Goal: Information Seeking & Learning: Check status

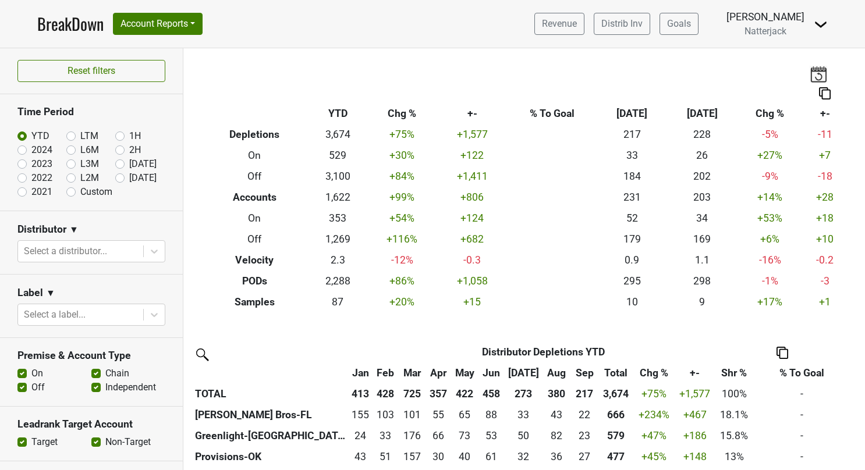
click at [80, 190] on label "Custom" at bounding box center [96, 192] width 32 height 14
click at [70, 190] on input "Custom" at bounding box center [89, 191] width 47 height 12
radio input "true"
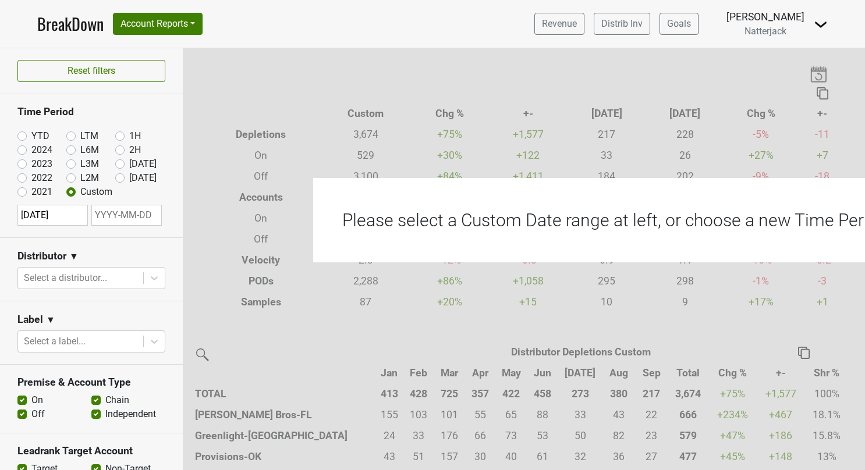
click at [111, 213] on input "text" at bounding box center [126, 215] width 70 height 21
select select "9"
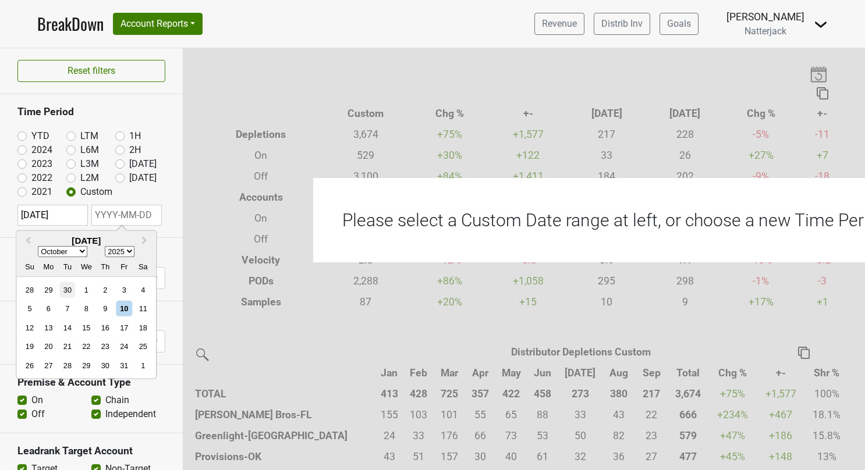
click at [66, 286] on div "30" at bounding box center [67, 290] width 16 height 16
type input "[DATE]"
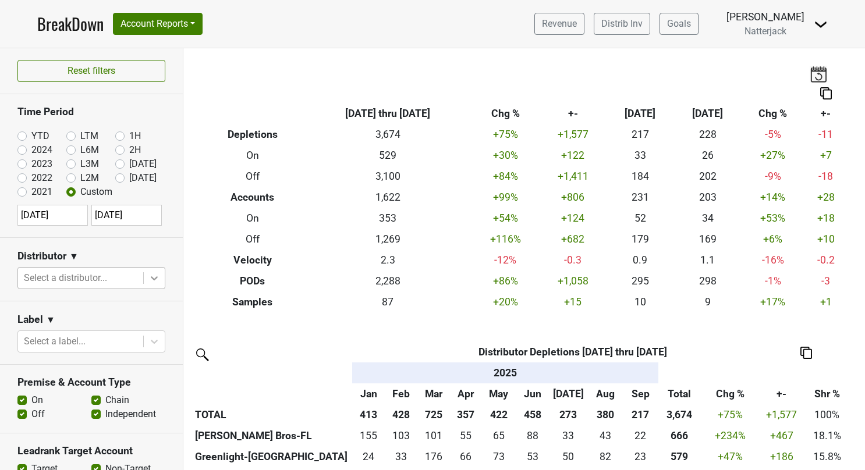
click at [148, 273] on icon at bounding box center [154, 278] width 12 height 12
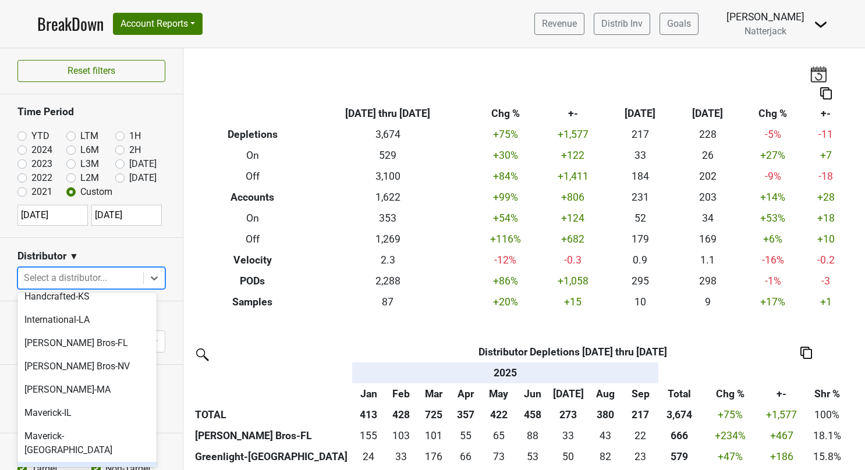
scroll to position [241, 0]
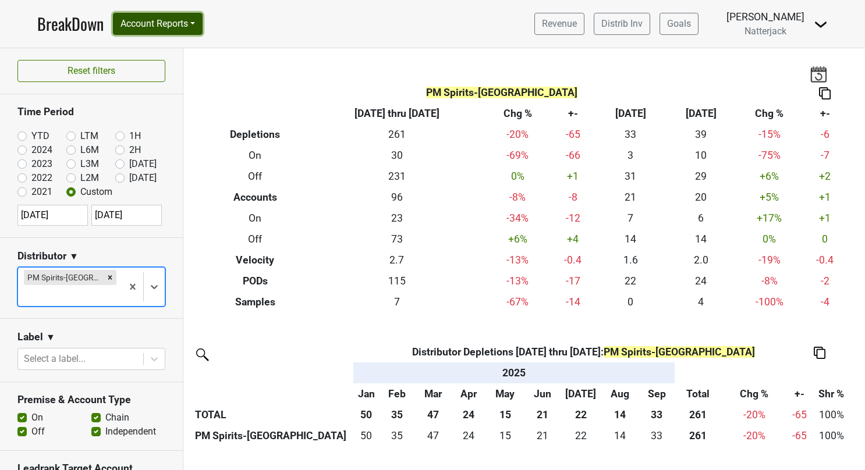
click at [200, 23] on button "Account Reports" at bounding box center [158, 24] width 90 height 22
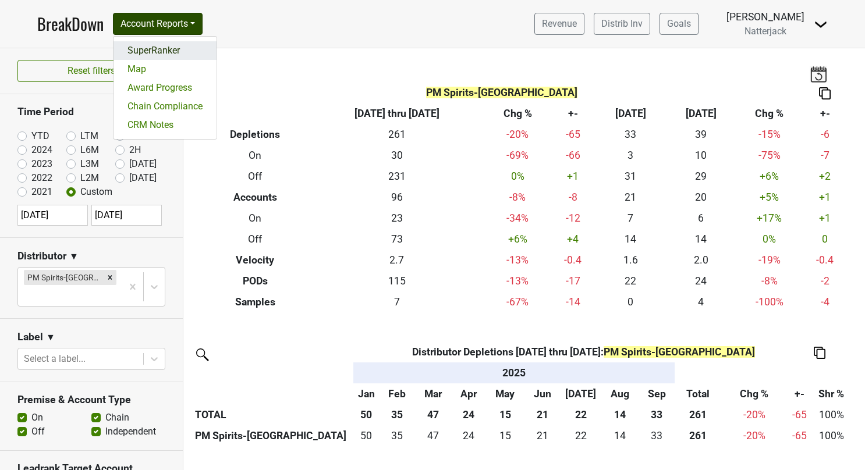
click at [158, 47] on link "SuperRanker" at bounding box center [164, 50] width 103 height 19
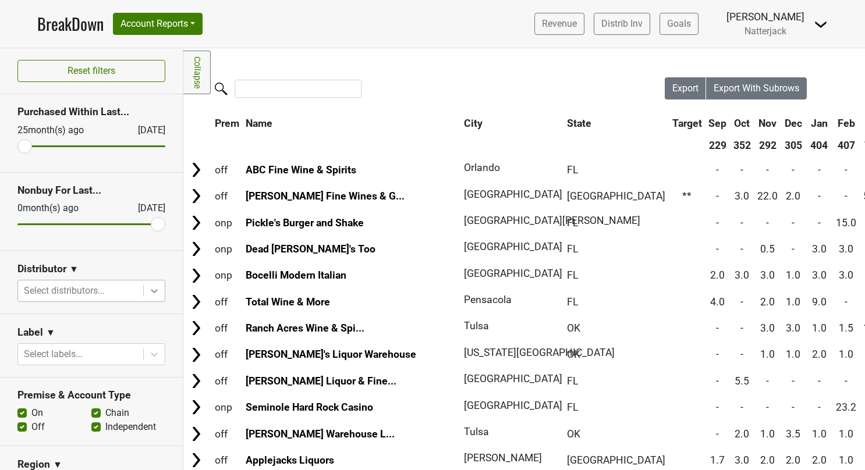
click at [148, 285] on icon at bounding box center [154, 291] width 12 height 12
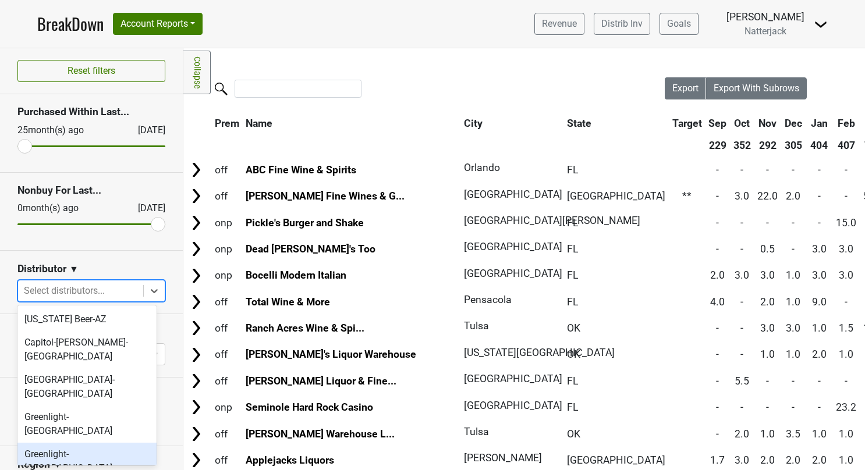
click at [68, 443] on div "Greenlight-[GEOGRAPHIC_DATA]" at bounding box center [86, 461] width 139 height 37
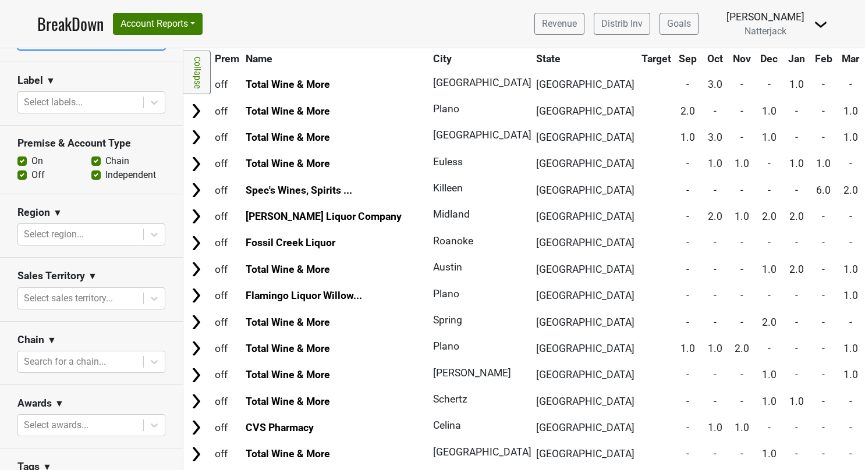
scroll to position [270, 0]
click at [84, 353] on div at bounding box center [80, 361] width 113 height 16
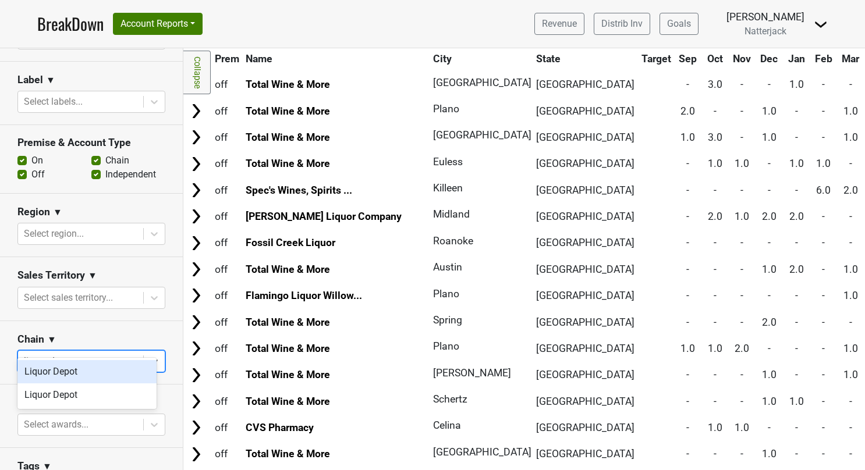
type input "liquor de"
click at [63, 378] on div "Liquor Depot" at bounding box center [86, 371] width 139 height 23
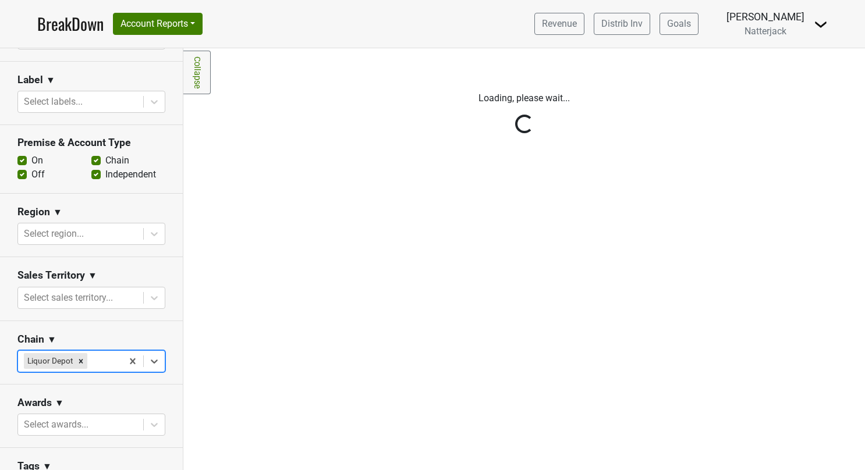
scroll to position [0, 0]
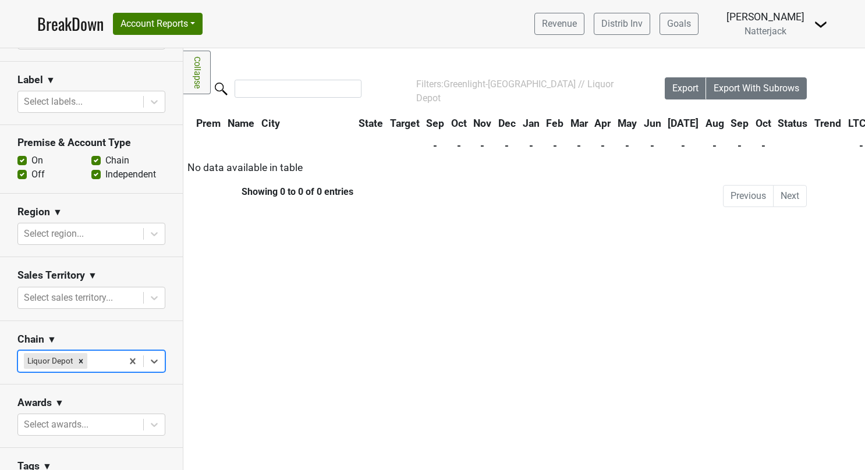
click at [107, 353] on div at bounding box center [103, 361] width 27 height 16
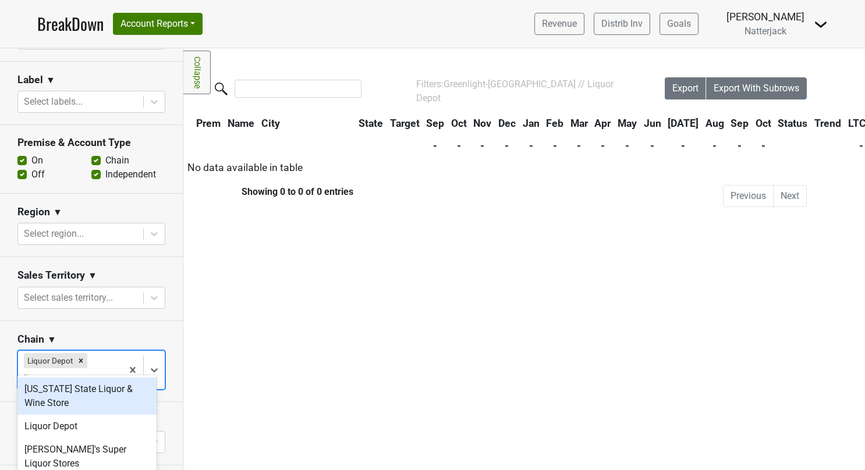
type input "liquor de"
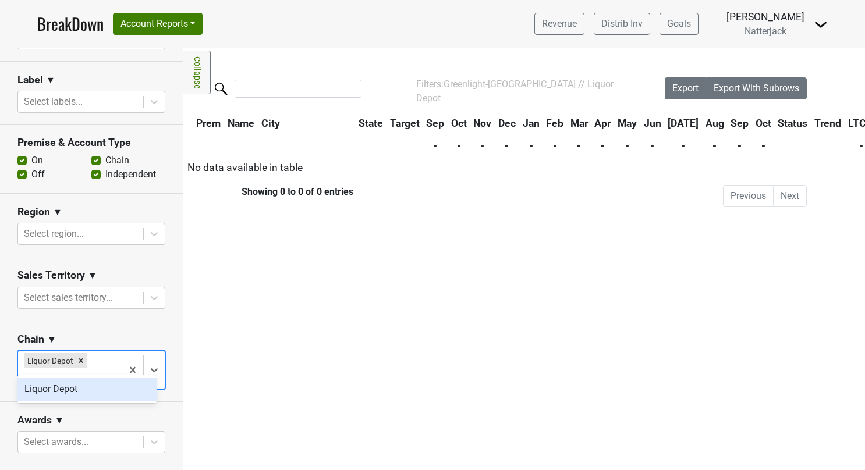
click at [65, 388] on div "Liquor Depot" at bounding box center [86, 389] width 139 height 23
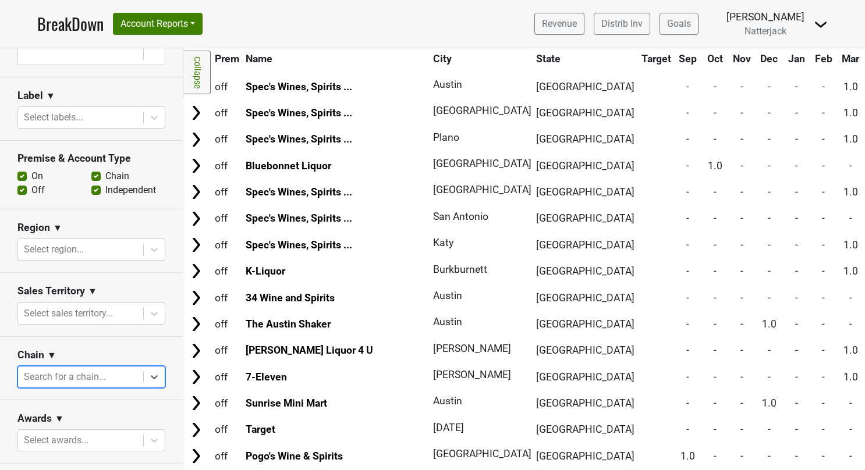
scroll to position [3728, 0]
